Goal: Check status: Check status

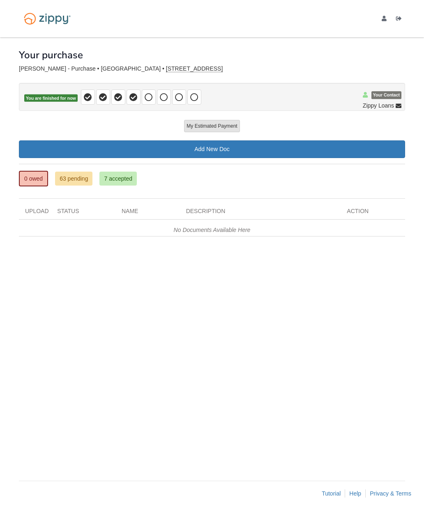
click at [40, 185] on link "0 owed" at bounding box center [33, 179] width 29 height 16
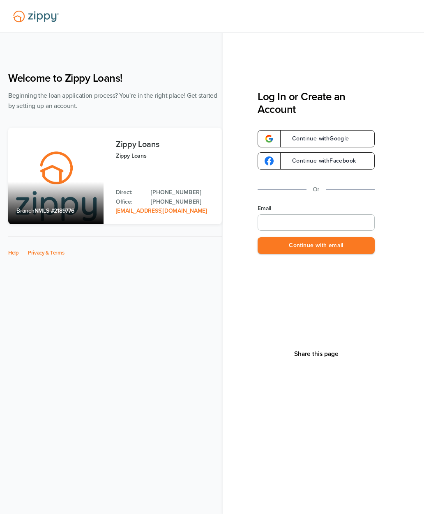
type input "**********"
click at [364, 253] on button "Continue with email" at bounding box center [316, 245] width 117 height 17
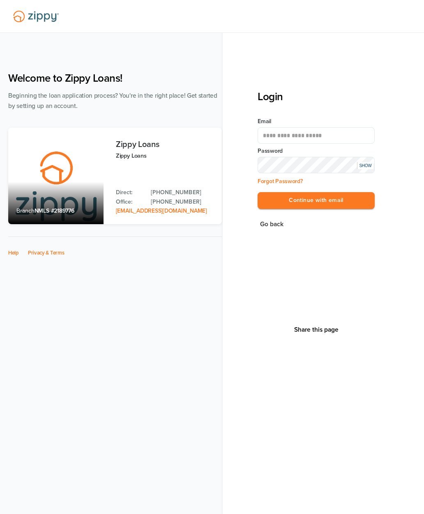
click at [357, 198] on button "Continue with email" at bounding box center [316, 200] width 117 height 17
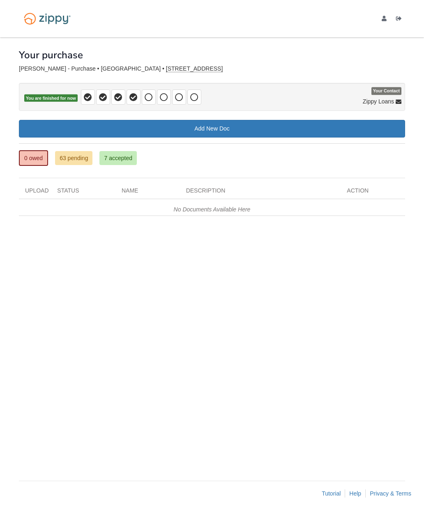
click at [74, 168] on div "0 owed 63 pending 7 accepted My Estimated Payment × My Estimated Payment Add Ne…" at bounding box center [212, 146] width 386 height 55
click at [75, 160] on link "63 pending" at bounding box center [73, 158] width 37 height 14
click at [76, 161] on link "63 pending" at bounding box center [73, 158] width 37 height 14
click at [81, 153] on link "63 pending" at bounding box center [73, 158] width 37 height 14
